Goal: Transaction & Acquisition: Purchase product/service

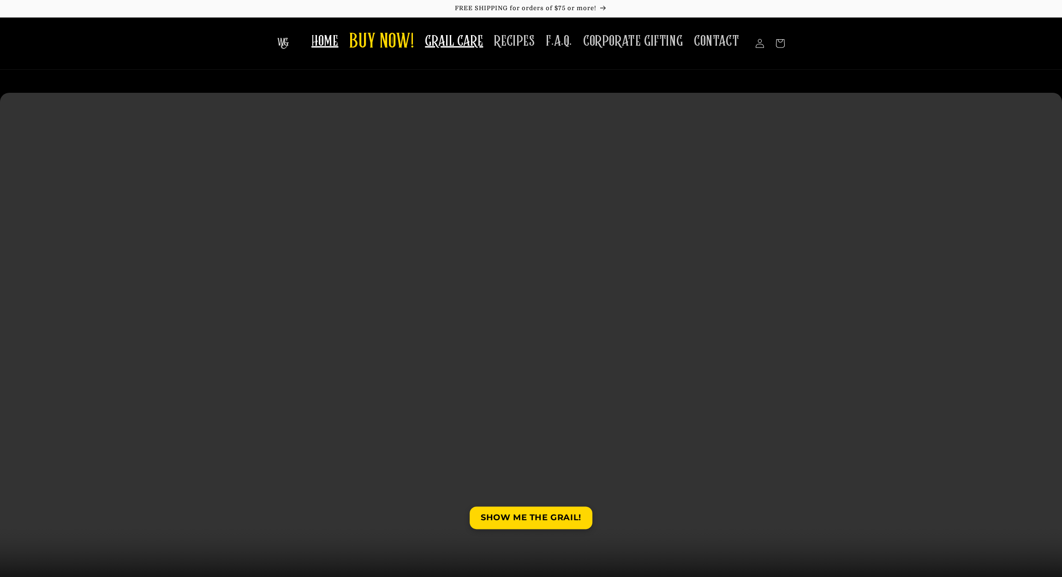
click at [454, 40] on span "GRAIL CARE" at bounding box center [454, 41] width 58 height 18
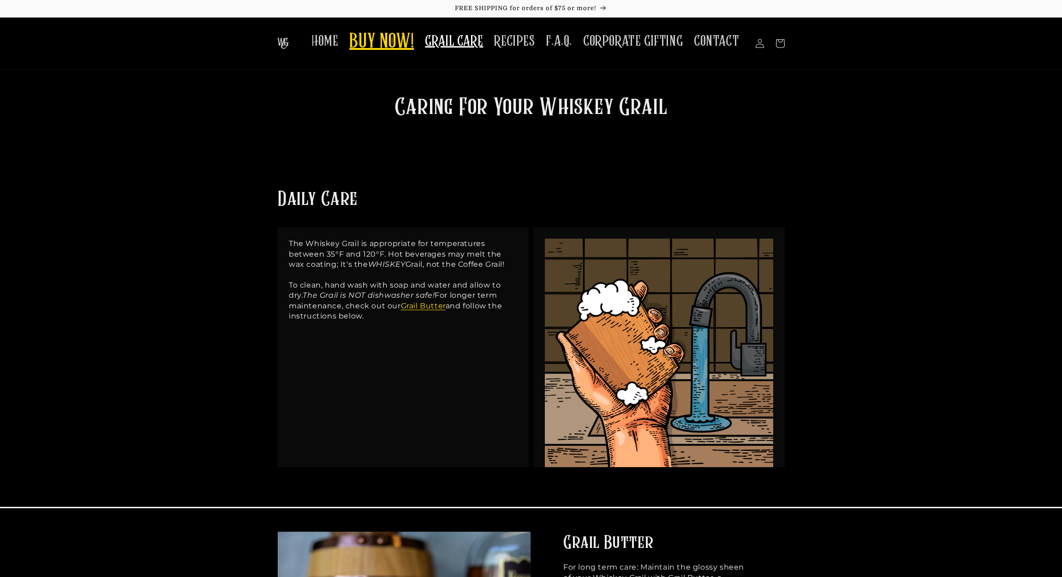
click at [393, 42] on span "BUY NOW!" at bounding box center [381, 42] width 65 height 25
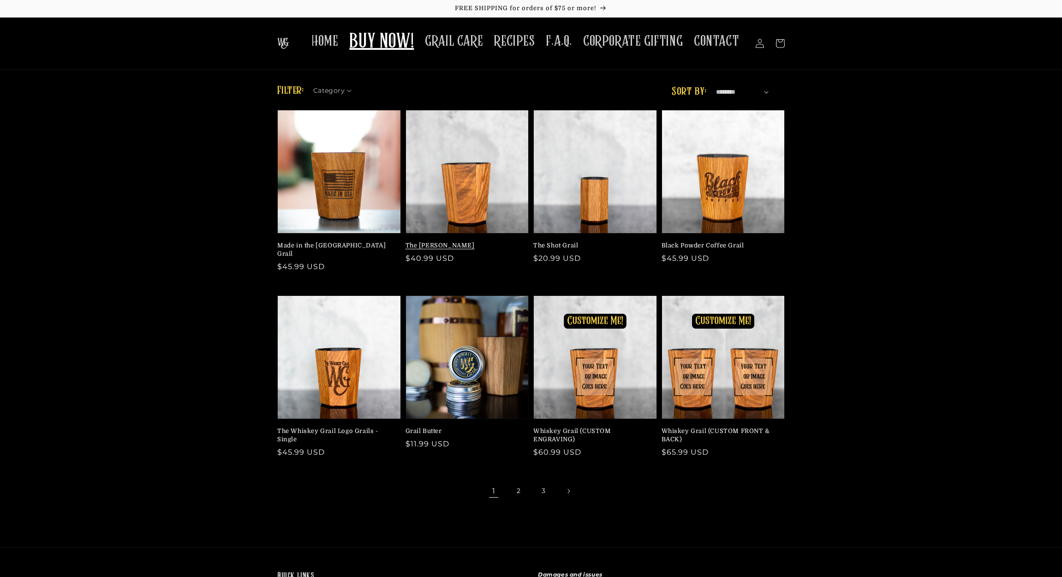
scroll to position [9, 0]
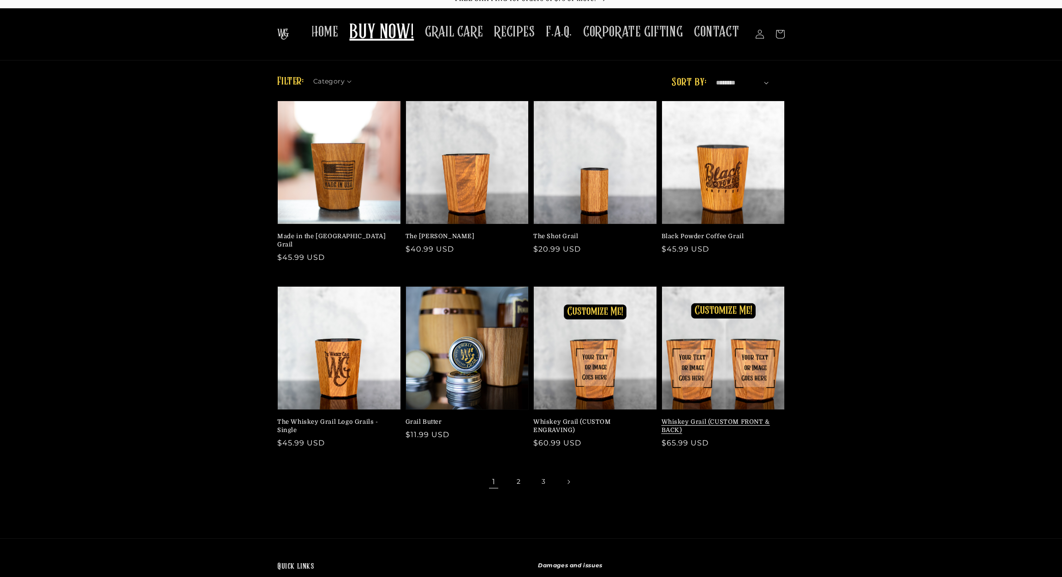
click at [705, 418] on link "Whiskey Grail (CUSTOM FRONT & BACK)" at bounding box center [721, 426] width 118 height 17
click at [594, 418] on link "Whiskey Grail (CUSTOM ENGRAVING)" at bounding box center [592, 426] width 118 height 17
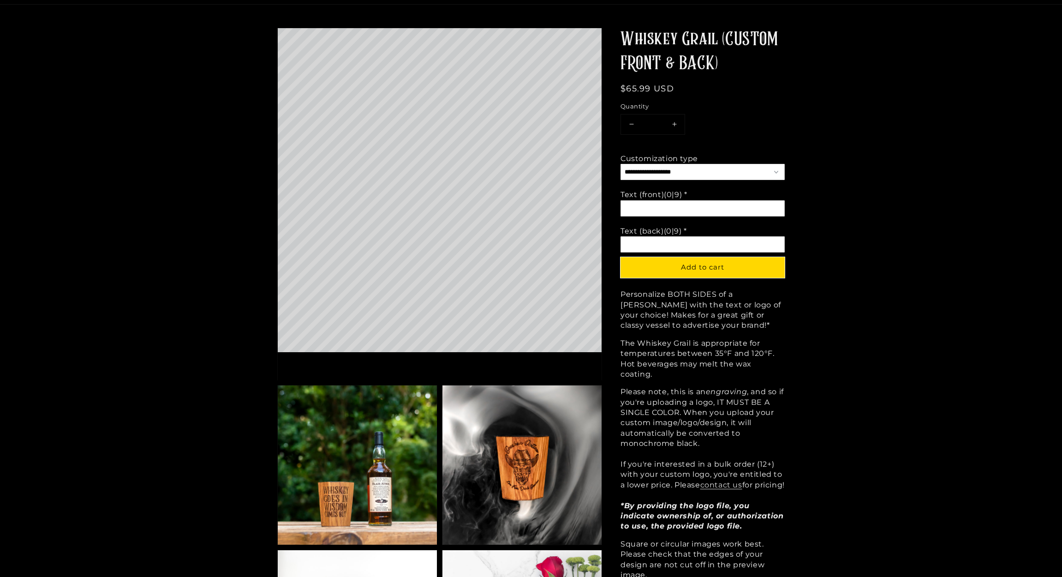
scroll to position [67, 0]
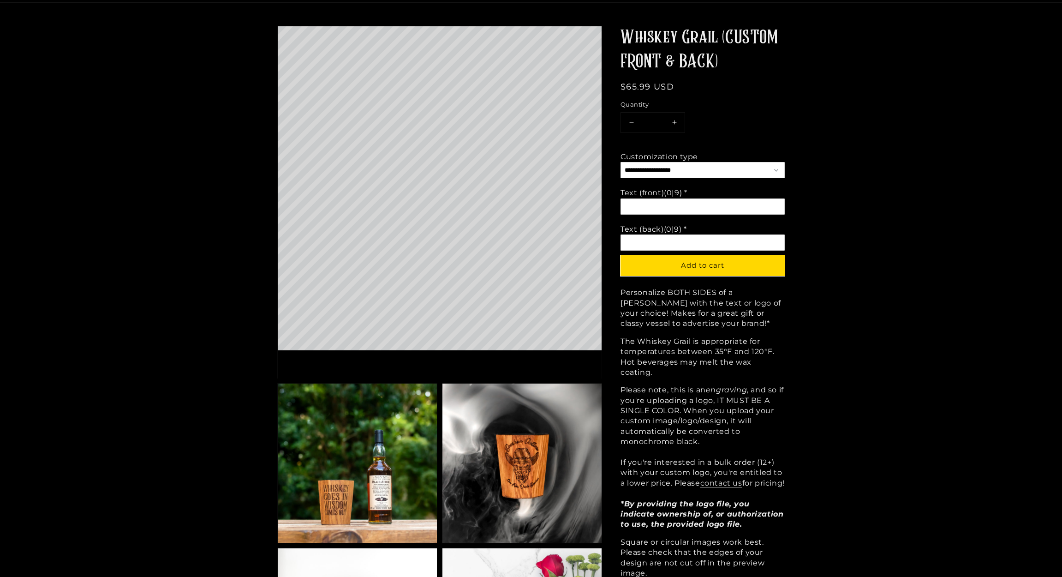
select select "**********"
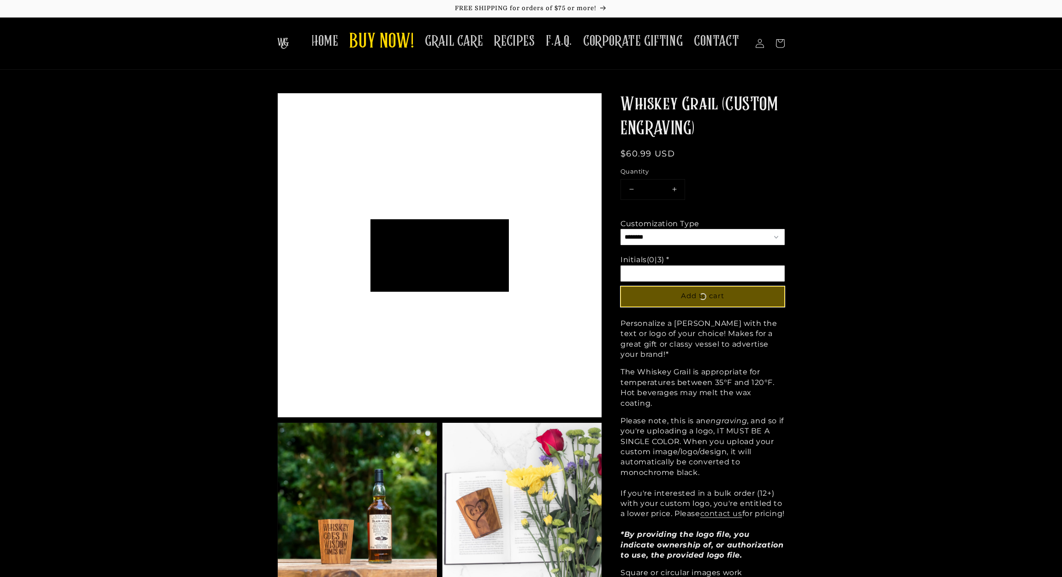
scroll to position [352, 324]
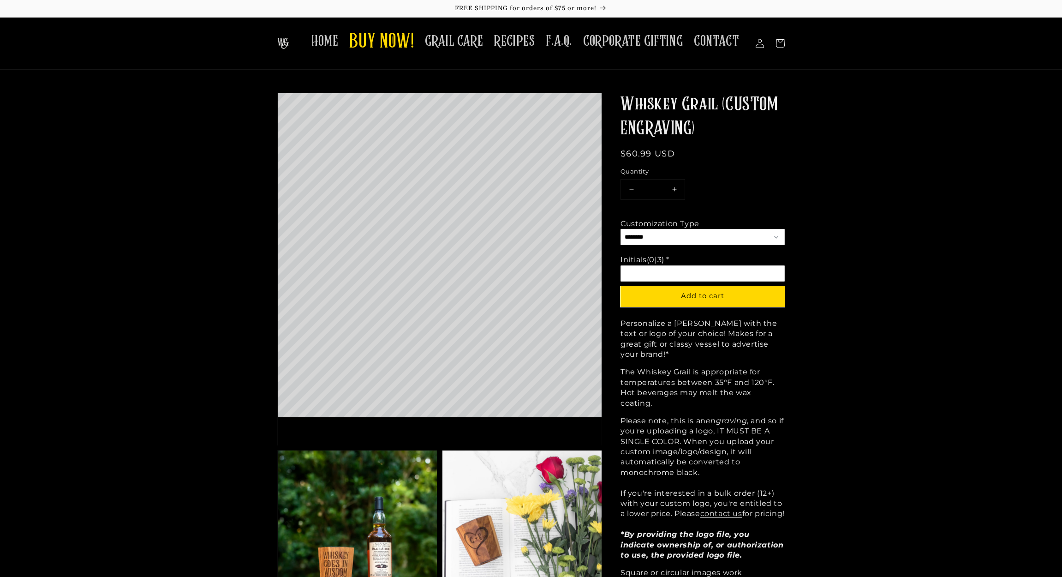
select select "**********"
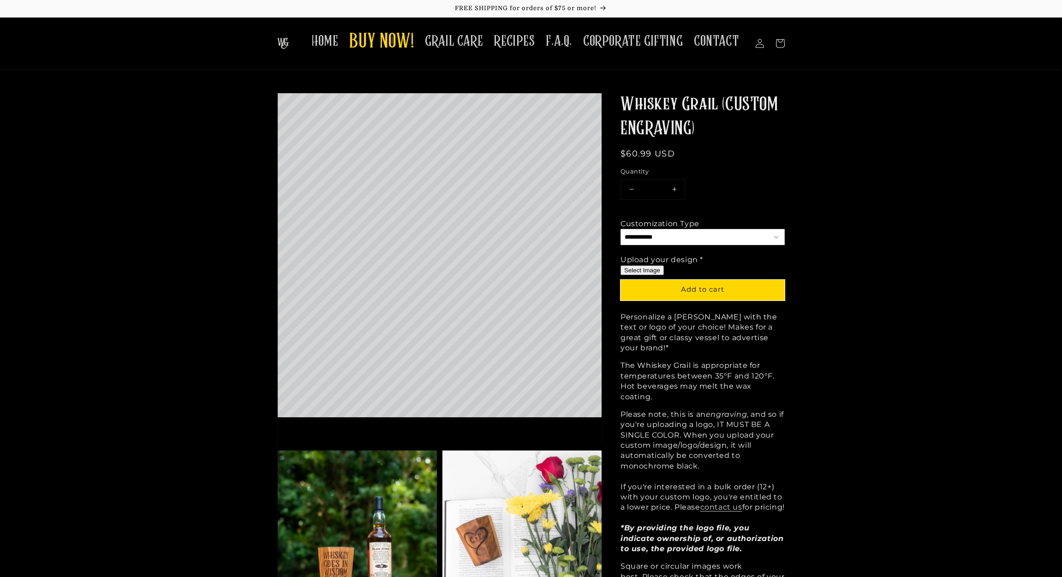
click at [650, 268] on button "Select Image" at bounding box center [642, 270] width 43 height 10
type input "**********"
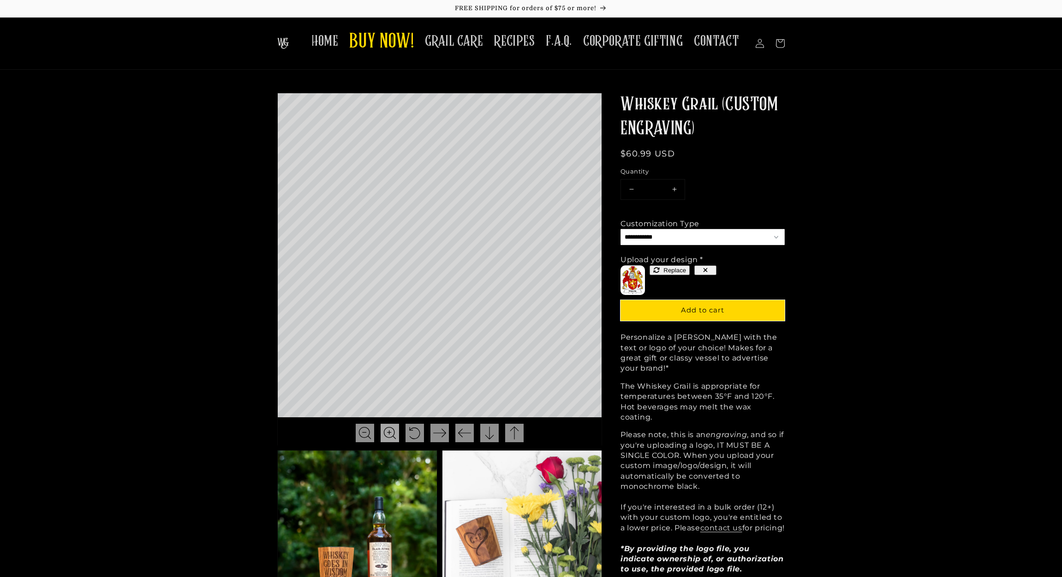
click at [389, 430] on img at bounding box center [389, 432] width 13 height 13
click at [365, 433] on img at bounding box center [365, 432] width 13 height 13
click at [365, 437] on img at bounding box center [365, 432] width 13 height 13
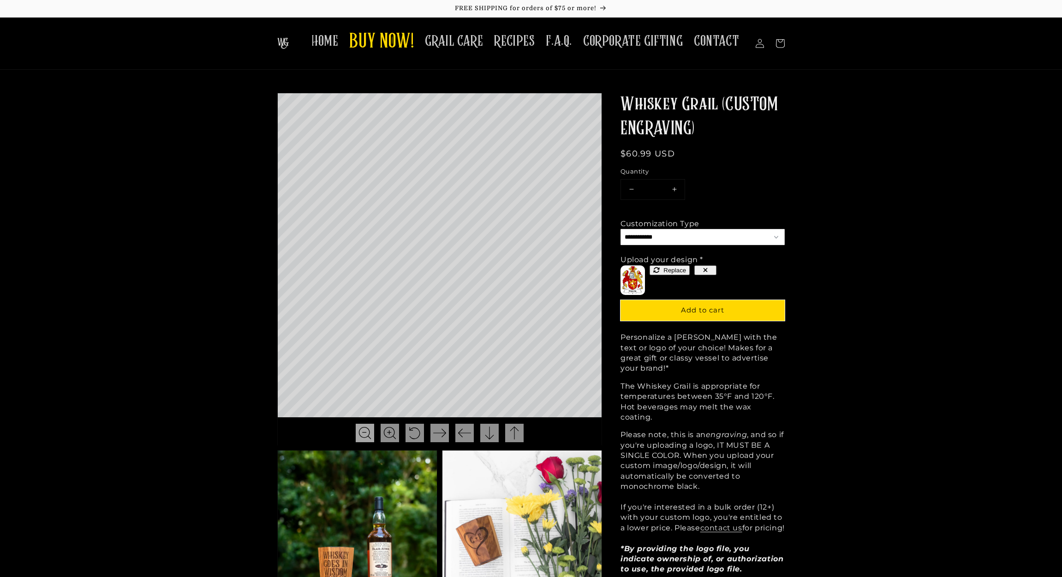
click at [365, 437] on img at bounding box center [365, 432] width 13 height 13
click at [382, 436] on div at bounding box center [390, 433] width 18 height 18
click at [370, 436] on img at bounding box center [365, 432] width 13 height 13
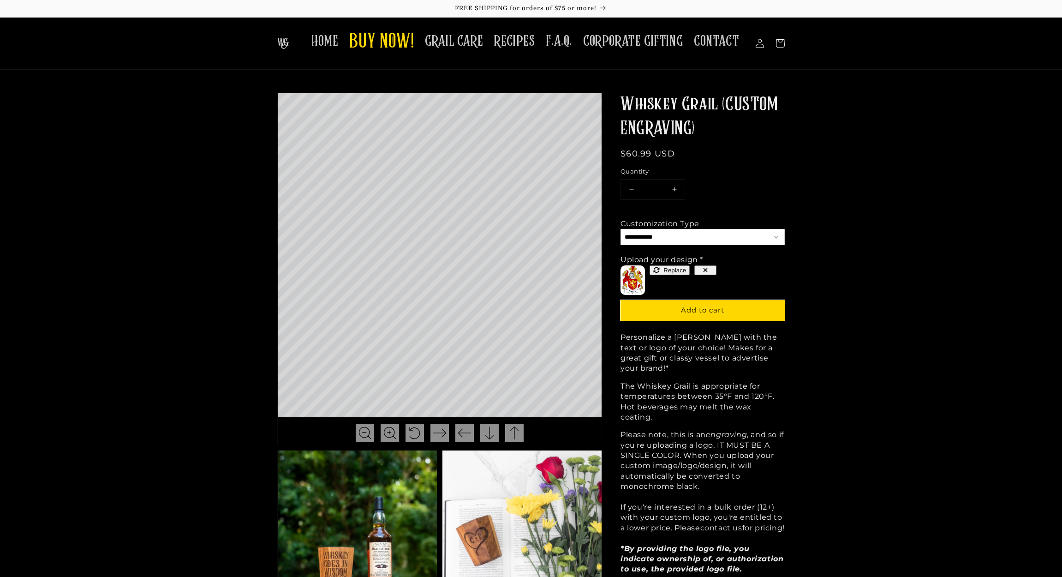
click at [698, 269] on button "button" at bounding box center [706, 270] width 22 height 10
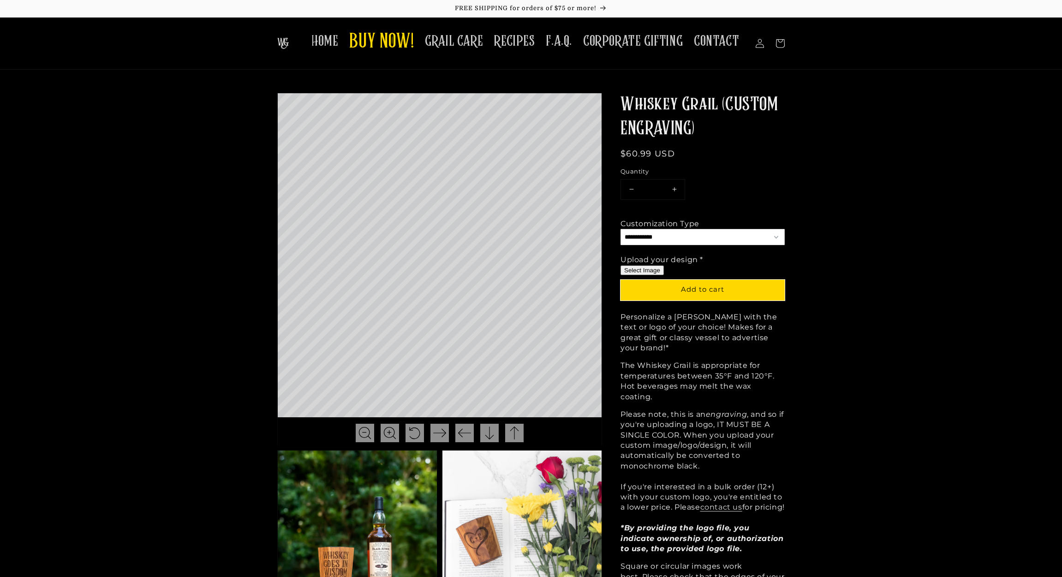
click at [652, 270] on button "Select Image" at bounding box center [642, 270] width 43 height 10
type input "**********"
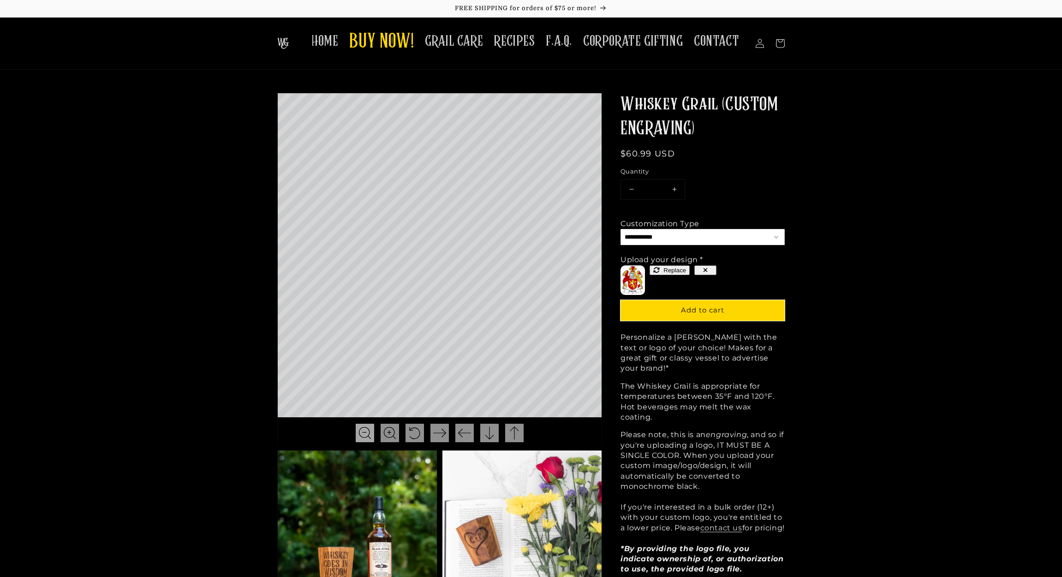
click at [362, 430] on img at bounding box center [365, 432] width 13 height 13
click at [384, 428] on img at bounding box center [389, 432] width 13 height 13
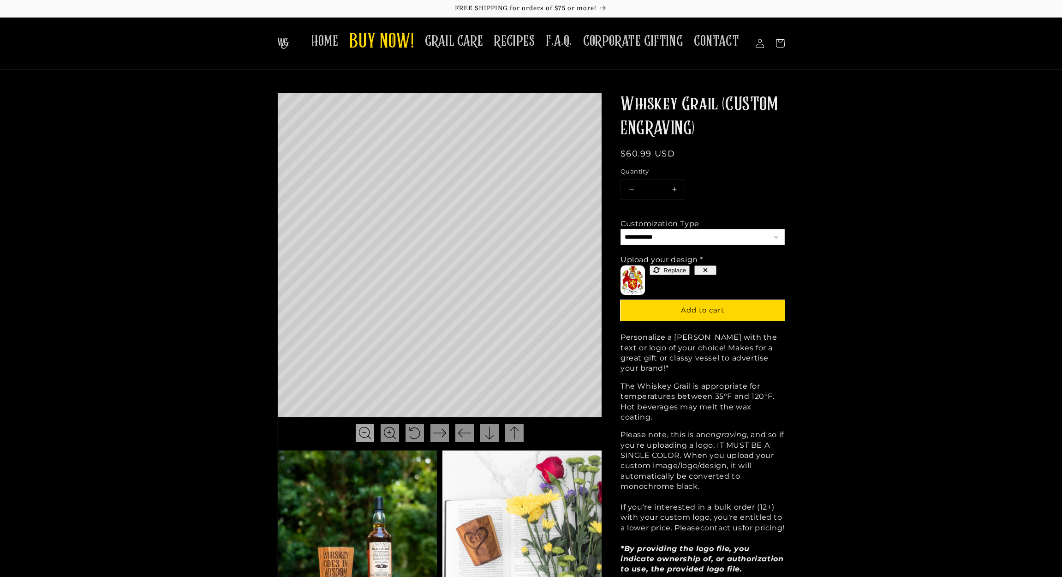
click at [366, 431] on img at bounding box center [365, 432] width 13 height 13
click at [374, 434] on div at bounding box center [365, 433] width 18 height 18
click at [390, 434] on img at bounding box center [389, 432] width 13 height 13
click at [368, 434] on img at bounding box center [365, 432] width 13 height 13
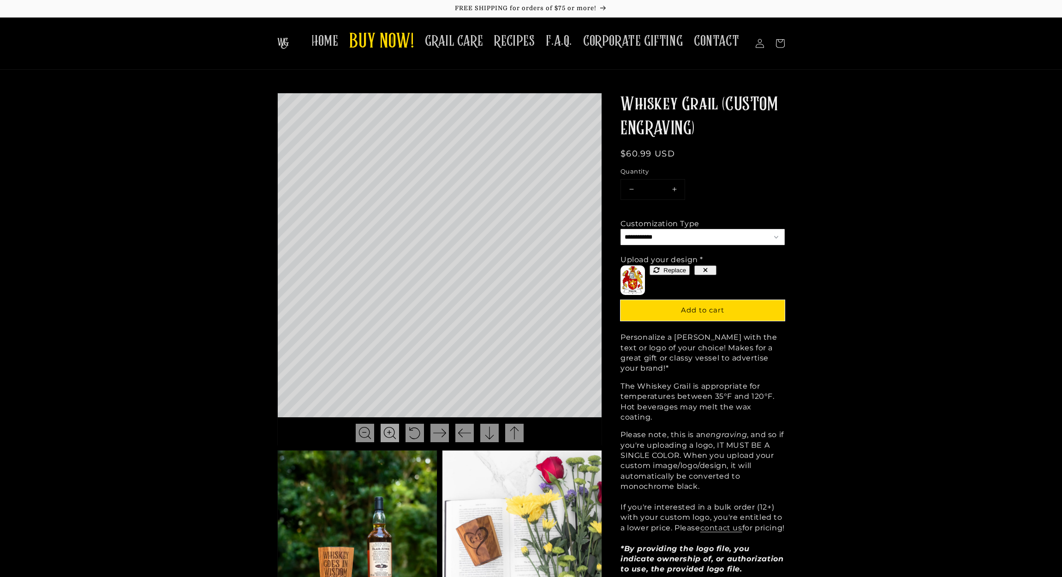
click at [388, 436] on img at bounding box center [389, 432] width 13 height 13
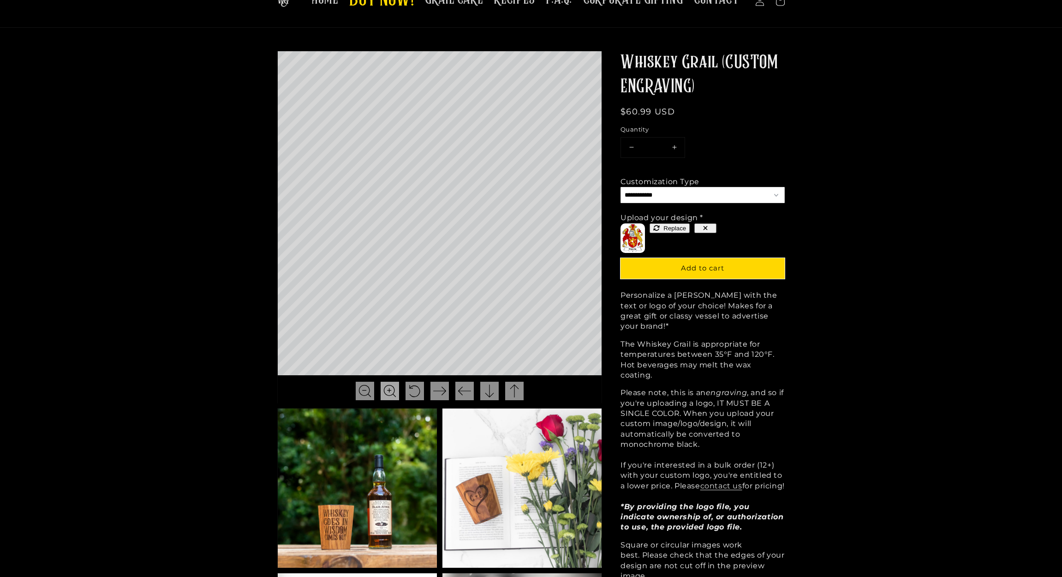
scroll to position [66, 0]
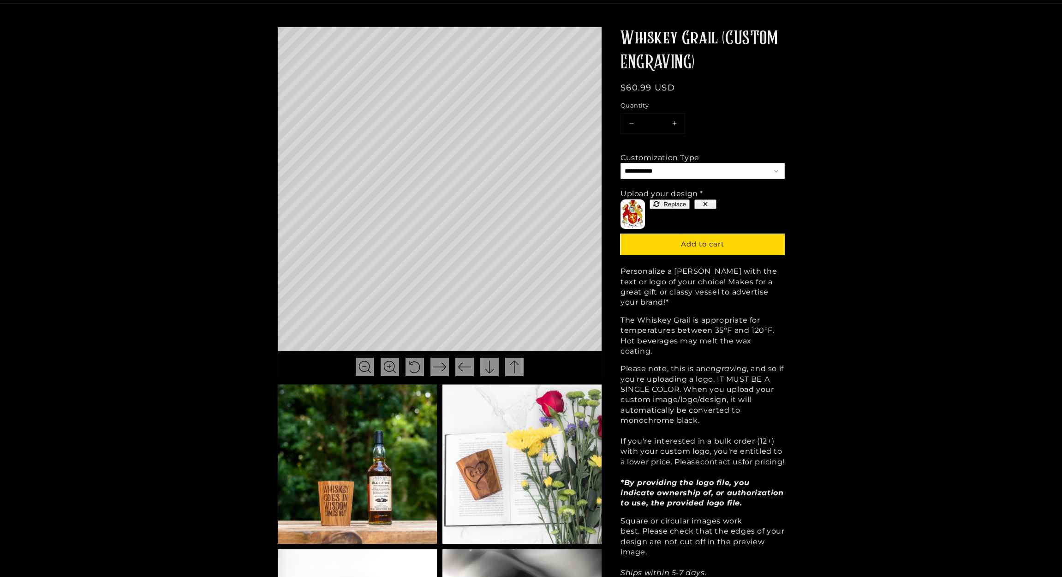
click at [699, 204] on button "button" at bounding box center [706, 204] width 22 height 10
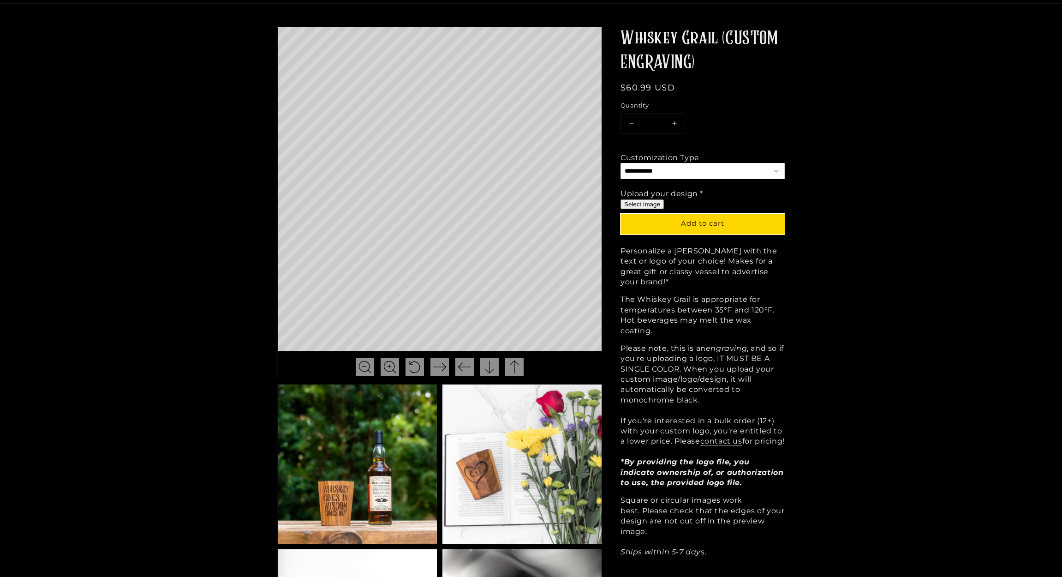
click at [648, 204] on button "Select Image" at bounding box center [642, 204] width 43 height 10
type input "**********"
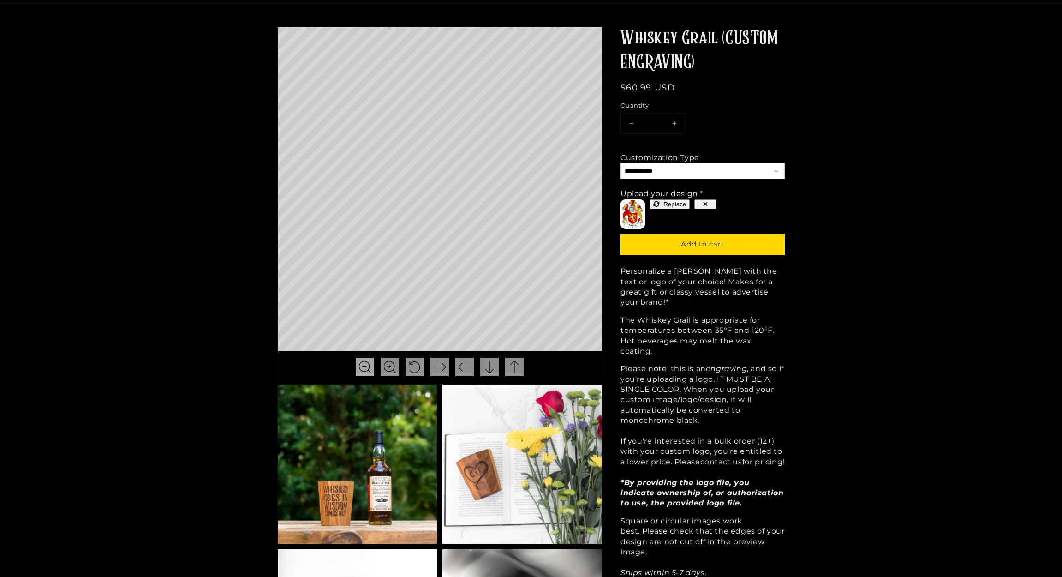
click at [365, 365] on img at bounding box center [365, 366] width 13 height 13
click at [488, 369] on img at bounding box center [489, 366] width 13 height 13
click at [369, 366] on img at bounding box center [365, 366] width 13 height 13
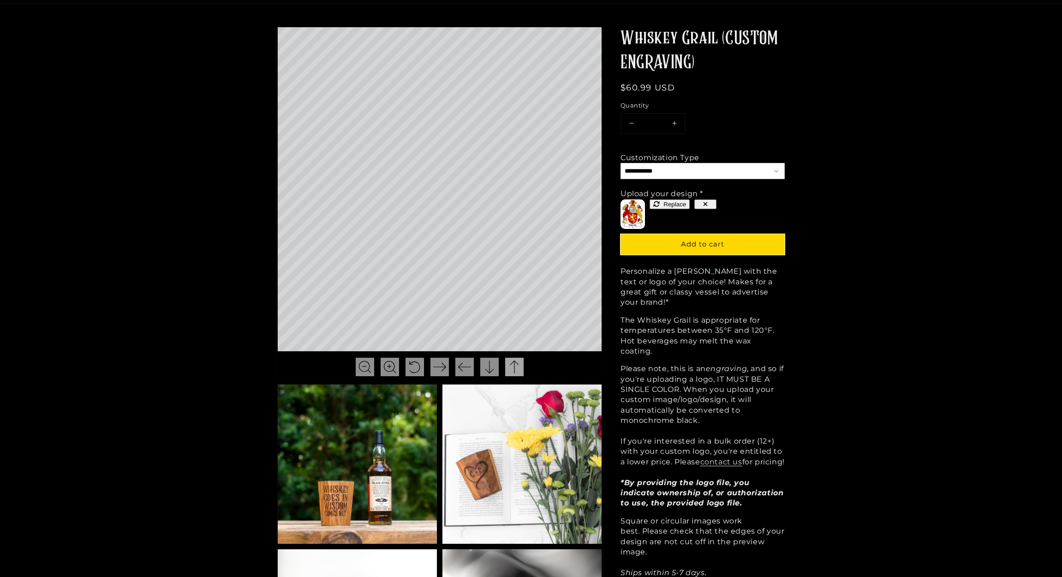
click at [510, 361] on img at bounding box center [514, 366] width 13 height 13
click at [509, 366] on img at bounding box center [514, 366] width 13 height 13
click at [489, 366] on img at bounding box center [489, 366] width 13 height 13
click at [512, 365] on img at bounding box center [514, 366] width 13 height 13
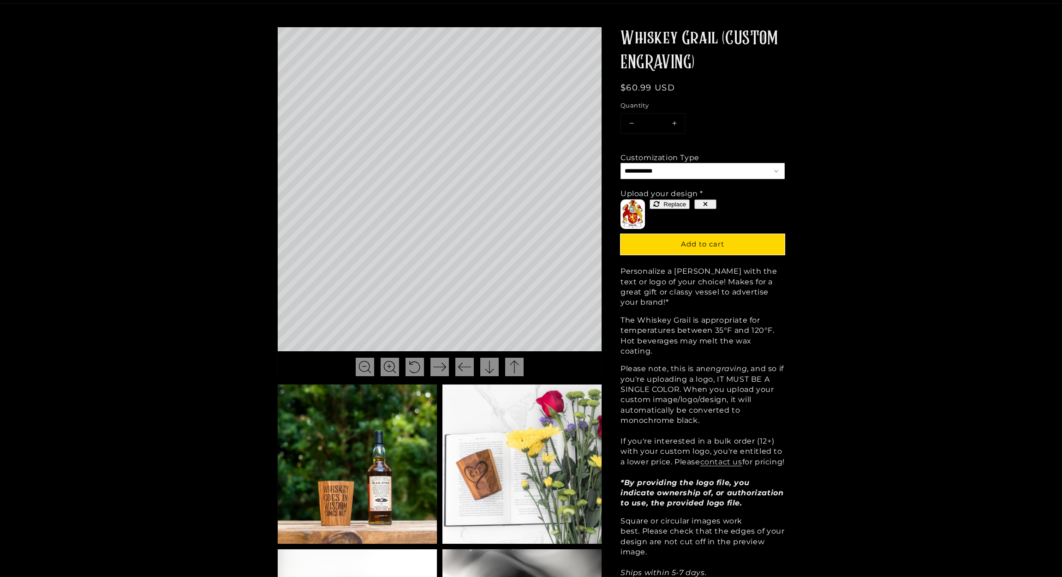
click at [674, 122] on button "Increase quantity for Whiskey Grail (CUSTOM ENGRAVING)" at bounding box center [674, 124] width 21 height 20
click at [634, 124] on button "Decrease quantity for Whiskey Grail (CUSTOM ENGRAVING)" at bounding box center [631, 124] width 21 height 20
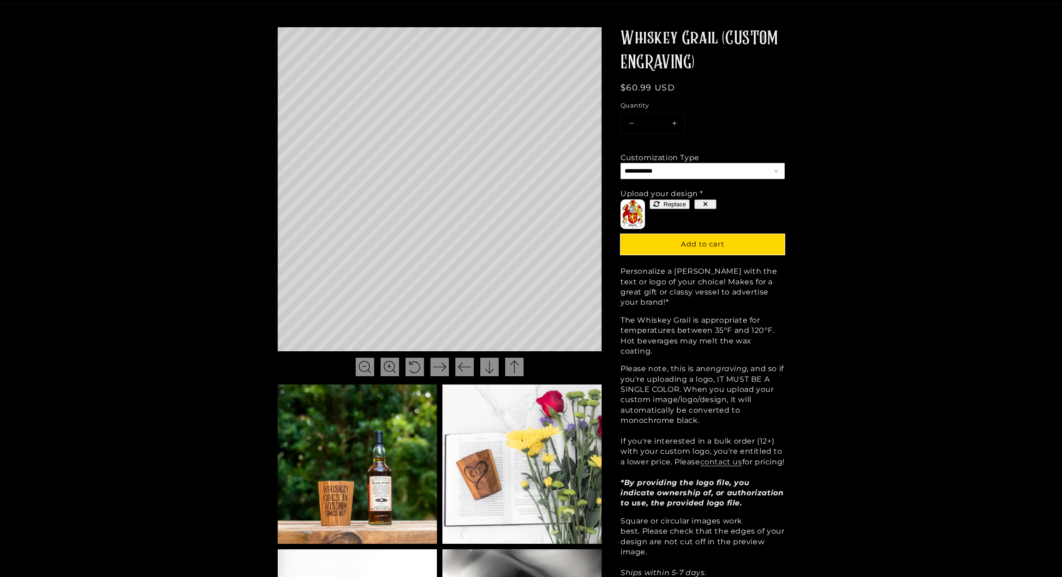
click at [634, 124] on button "Decrease quantity for Whiskey Grail (CUSTOM ENGRAVING)" at bounding box center [631, 124] width 21 height 20
click at [672, 121] on button "Increase quantity for Whiskey Grail (CUSTOM ENGRAVING)" at bounding box center [674, 124] width 21 height 20
type input "*"
click at [699, 242] on span "Add to cart" at bounding box center [702, 244] width 43 height 9
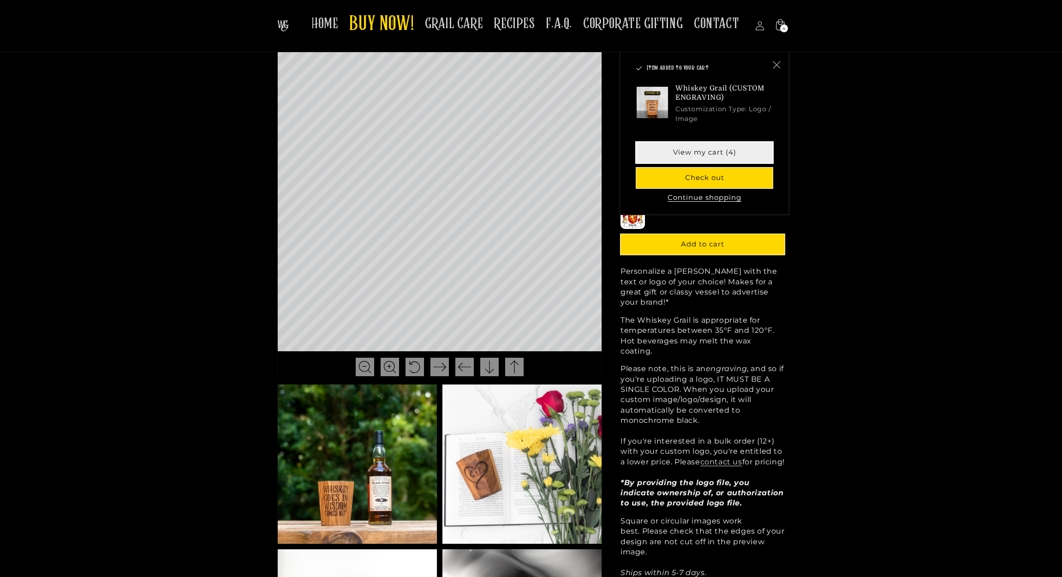
click at [729, 149] on link "View my cart (4)" at bounding box center [704, 153] width 137 height 21
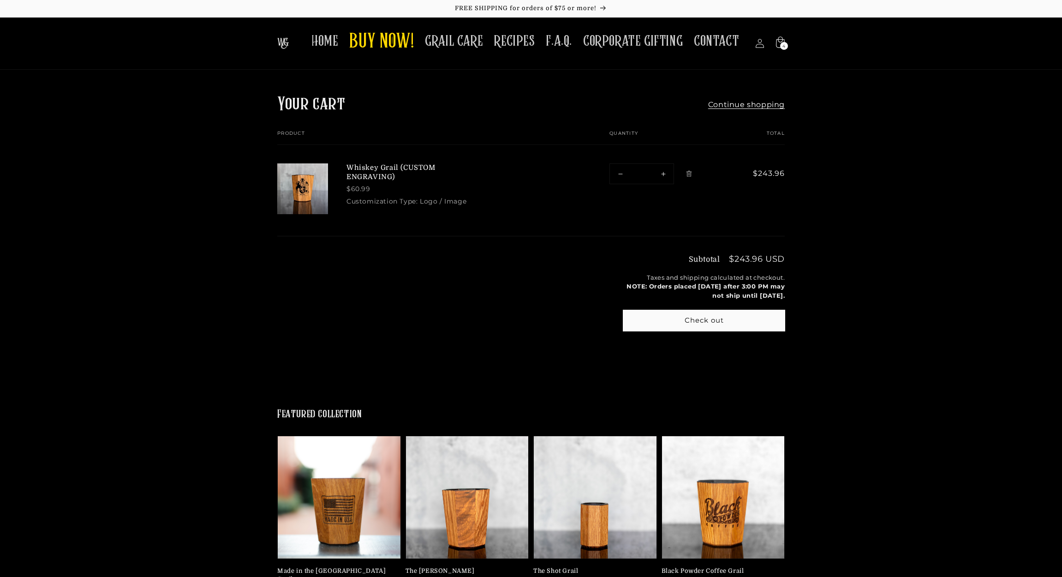
click at [623, 174] on button "Decrease quantity for Whiskey Grail (CUSTOM ENGRAVING)" at bounding box center [620, 174] width 21 height 20
type input "*"
click at [623, 174] on form "Product Total Quantity Total Whiskey Grail (CUSTOM ENGRAVING) $60.99 Customizat…" at bounding box center [531, 183] width 508 height 105
click at [619, 173] on button "Decrease quantity for Whiskey Grail (CUSTOM ENGRAVING)" at bounding box center [620, 174] width 21 height 20
type input "*"
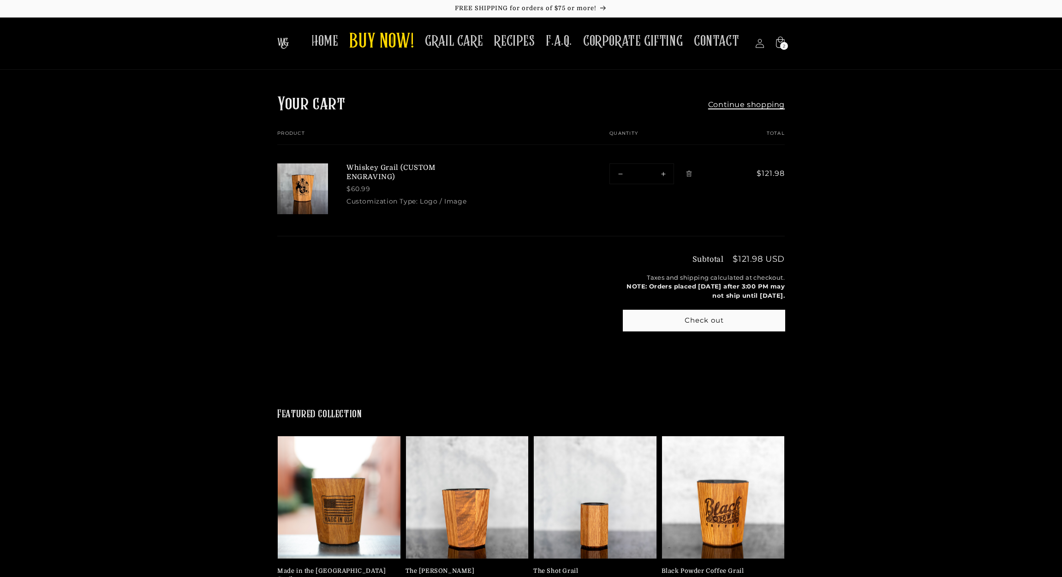
click at [736, 104] on link "Continue shopping" at bounding box center [746, 105] width 77 height 10
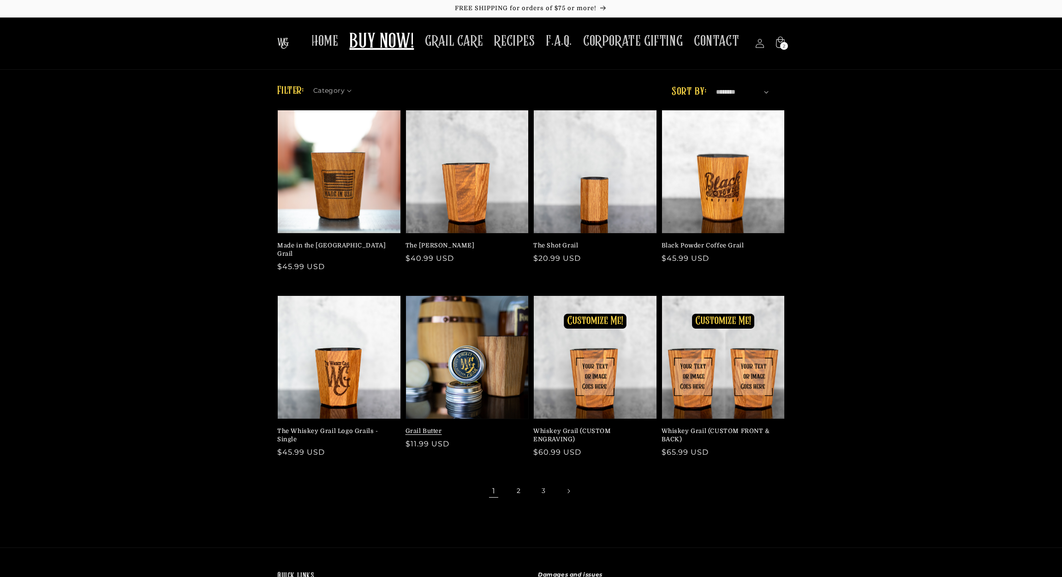
click at [488, 427] on link "Grail Butter" at bounding box center [465, 431] width 118 height 8
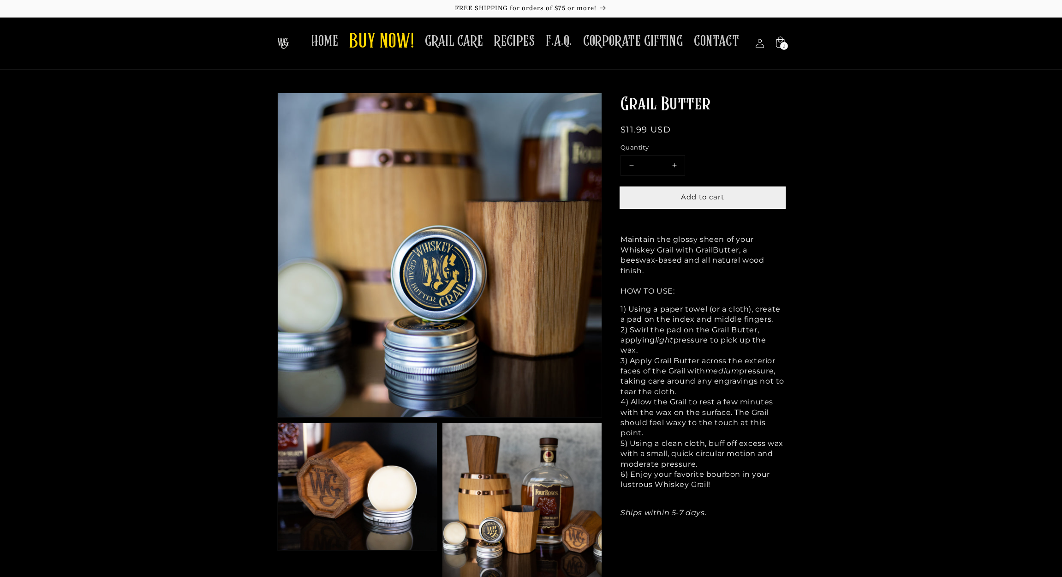
click at [704, 199] on span "Add to cart" at bounding box center [702, 196] width 43 height 9
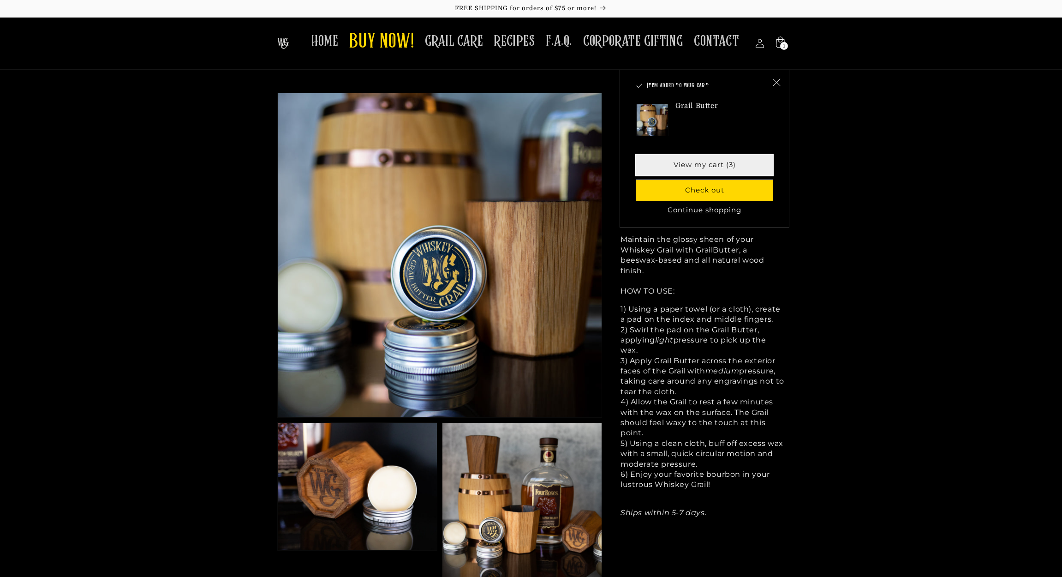
click at [709, 169] on link "View my cart (3)" at bounding box center [704, 165] width 137 height 21
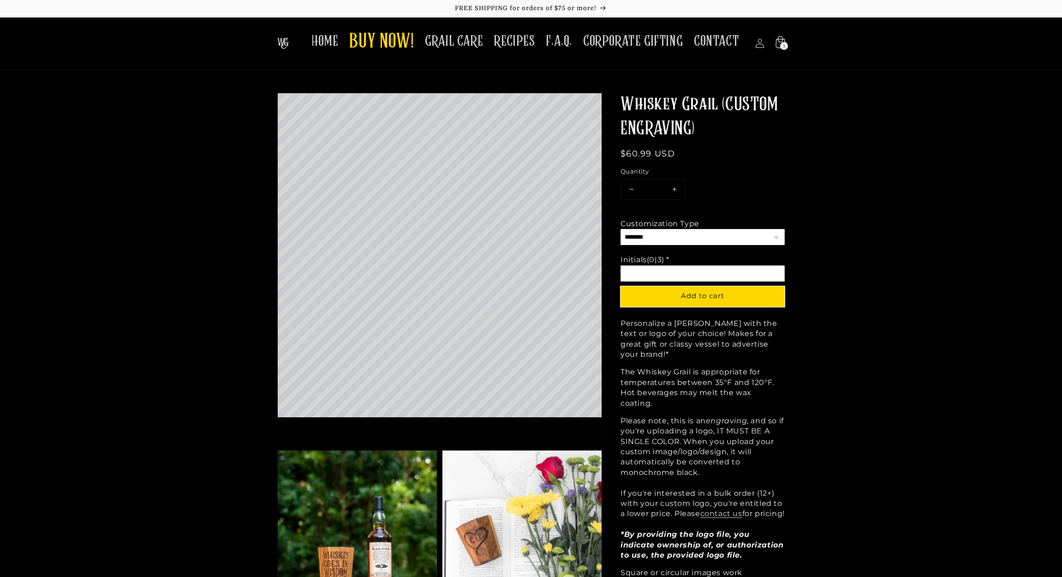
click at [785, 40] on icon at bounding box center [780, 42] width 9 height 12
